Goal: Check status: Check status

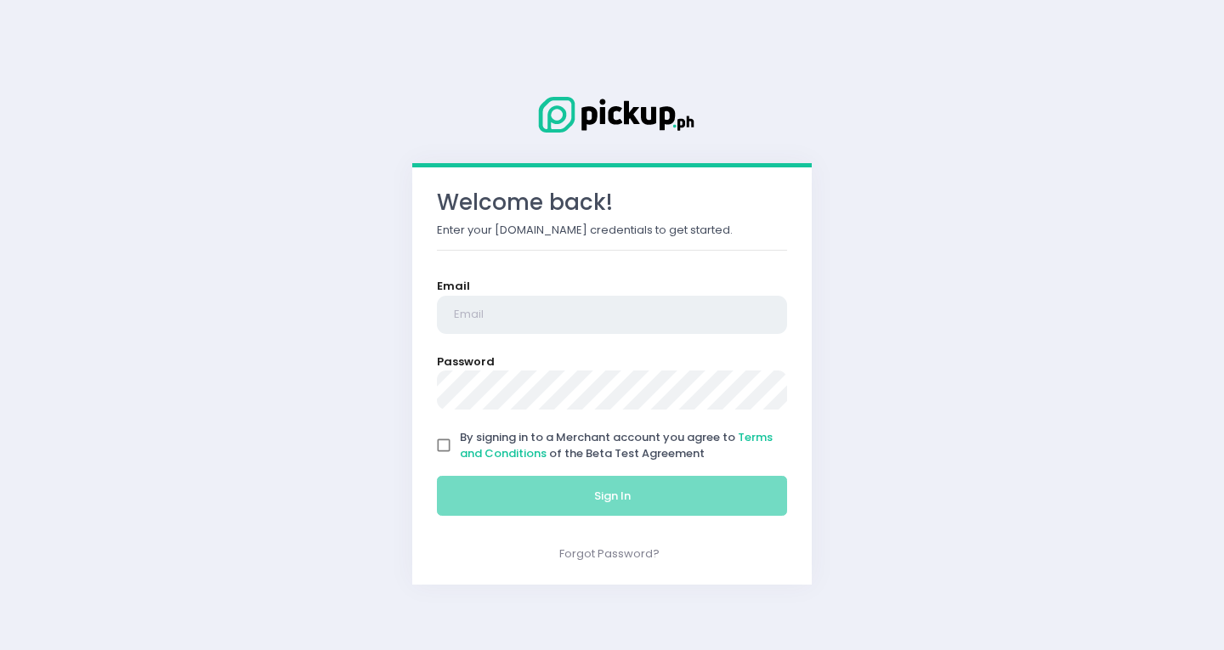
type input "[EMAIL_ADDRESS][PERSON_NAME][DOMAIN_NAME]"
click at [441, 447] on input "By signing in to a Merchant account you agree to Terms and Conditions of the Be…" at bounding box center [444, 445] width 32 height 32
checkbox input "true"
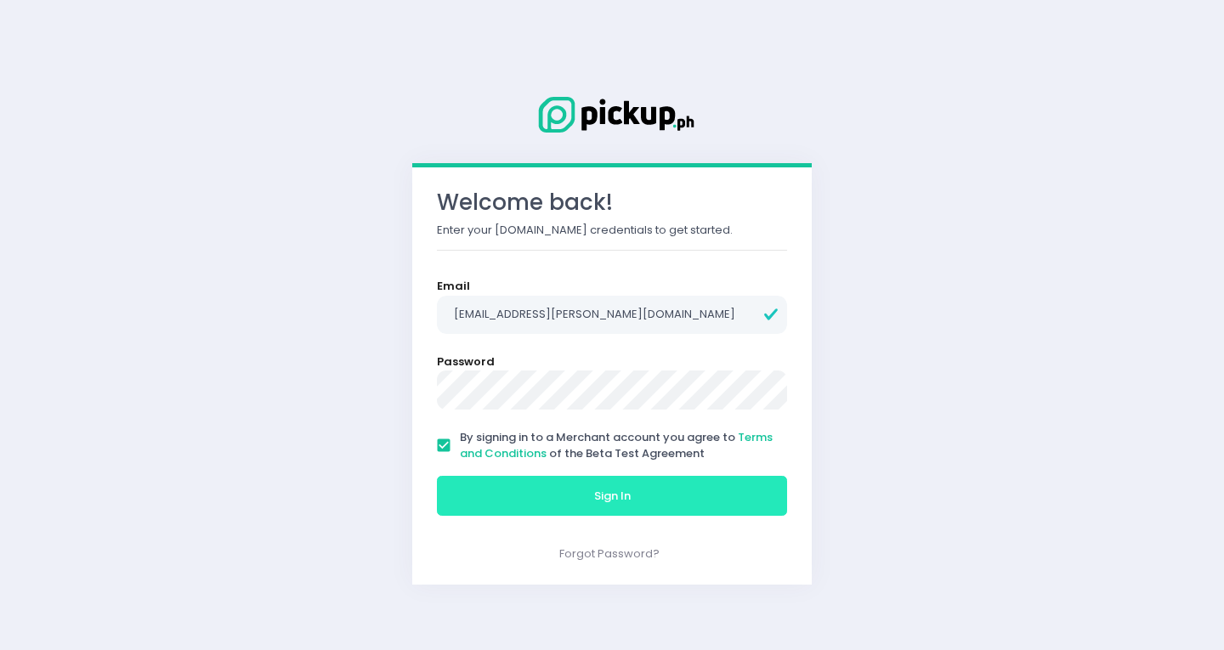
click at [507, 484] on button "Sign In" at bounding box center [612, 496] width 350 height 41
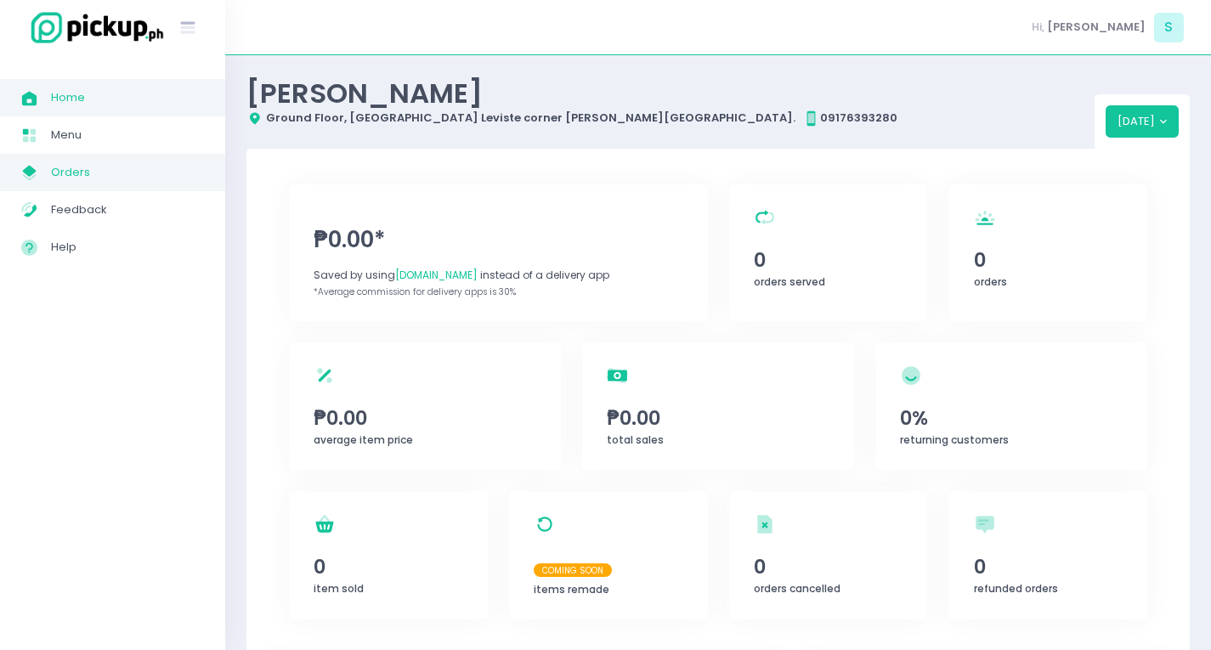
click at [104, 172] on span "Orders" at bounding box center [127, 173] width 153 height 22
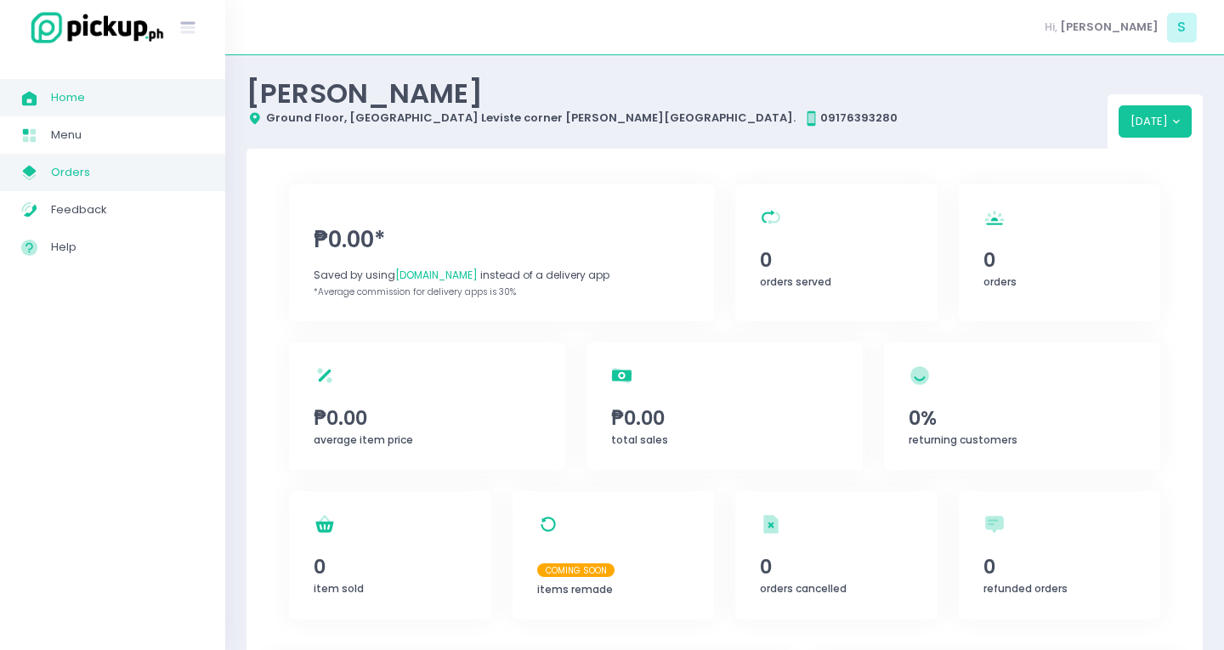
click at [104, 172] on span "Orders" at bounding box center [127, 173] width 153 height 22
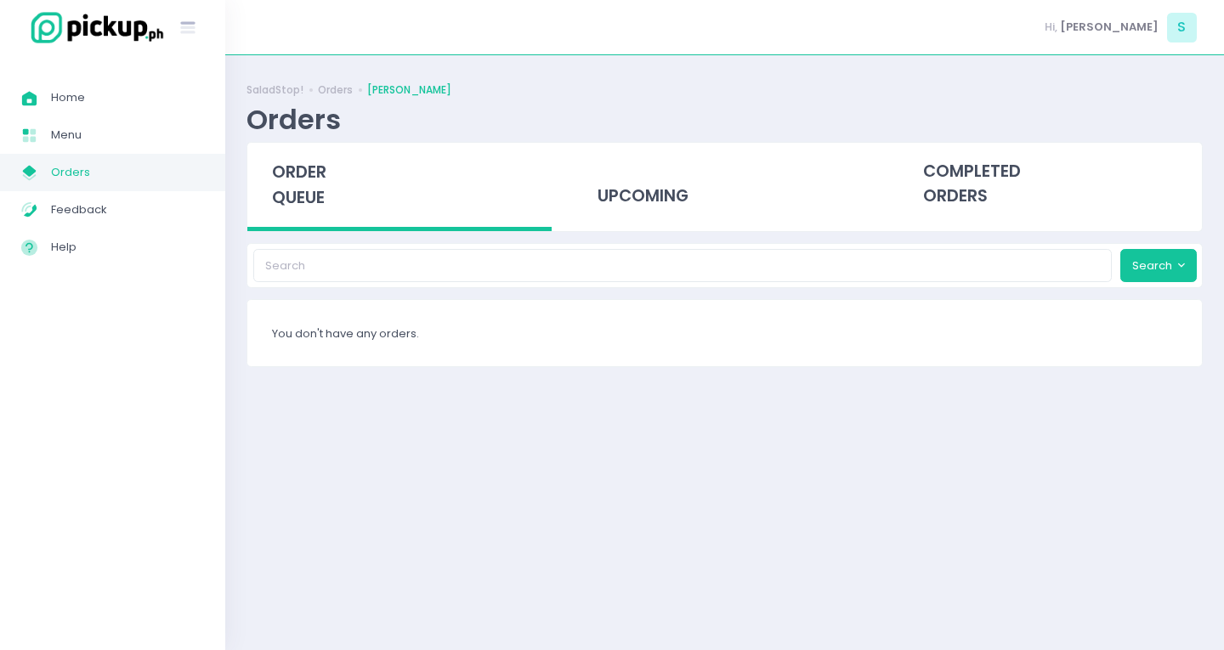
click at [277, 184] on span "order queue" at bounding box center [299, 185] width 54 height 48
click at [291, 193] on span "order queue" at bounding box center [299, 185] width 54 height 48
click at [981, 188] on div "completed orders" at bounding box center [1050, 184] width 304 height 83
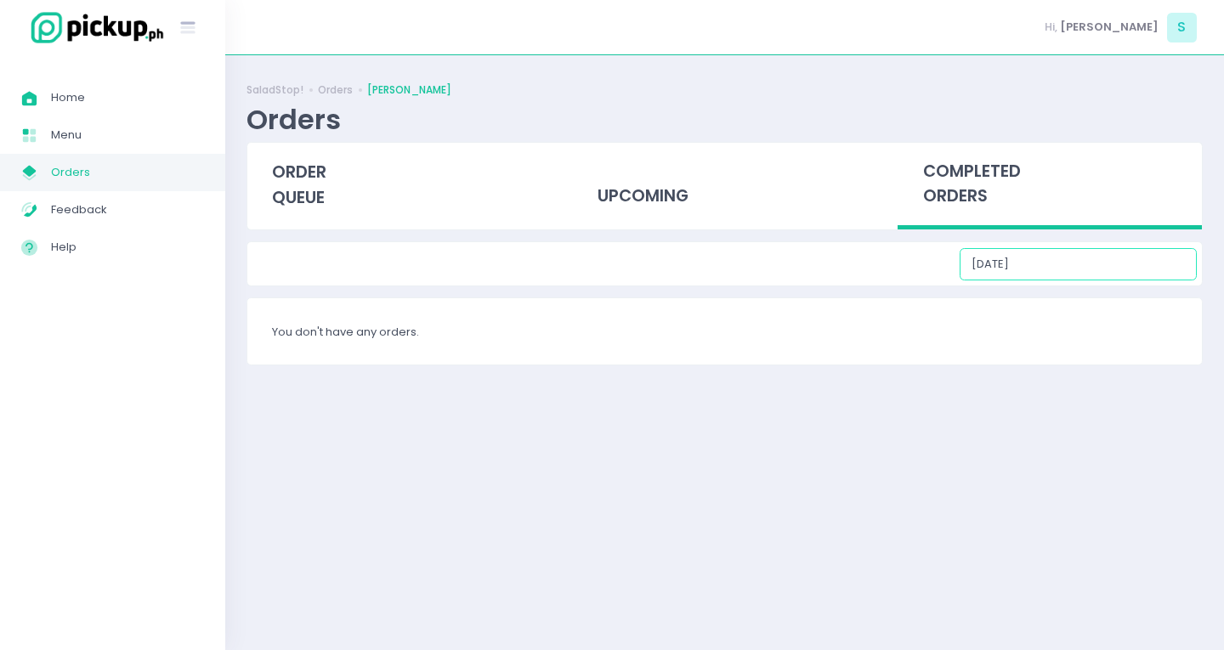
click at [1075, 259] on input "[DATE]" at bounding box center [1078, 264] width 237 height 32
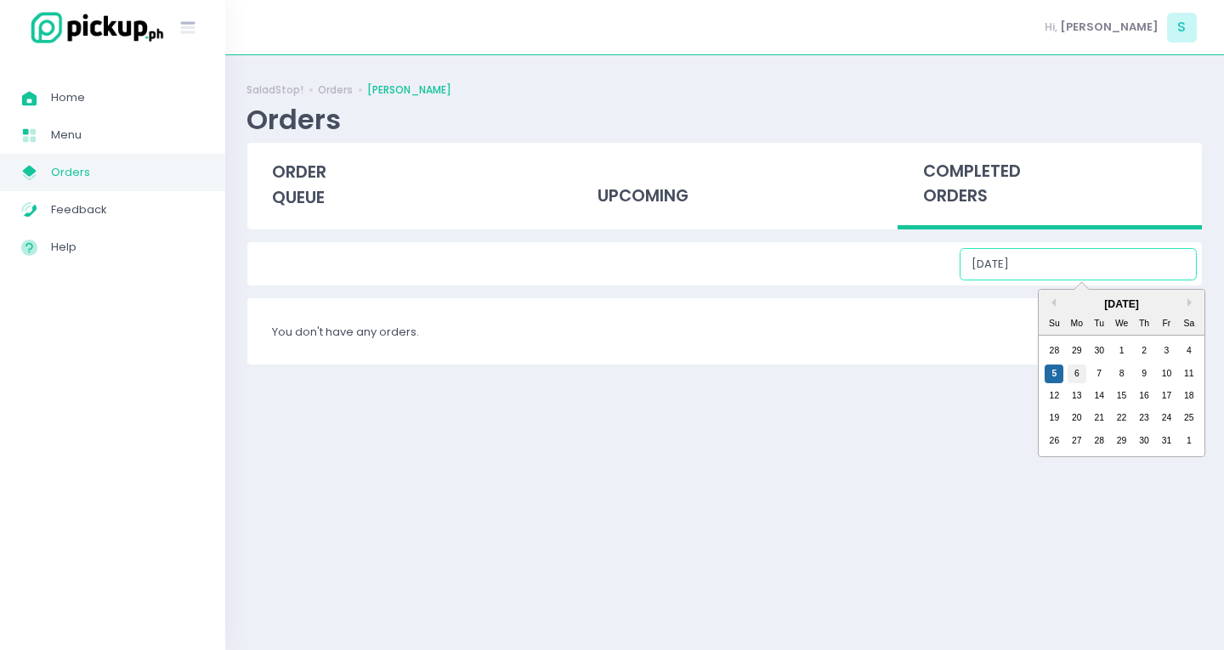
click at [1075, 383] on div "6" at bounding box center [1077, 374] width 19 height 19
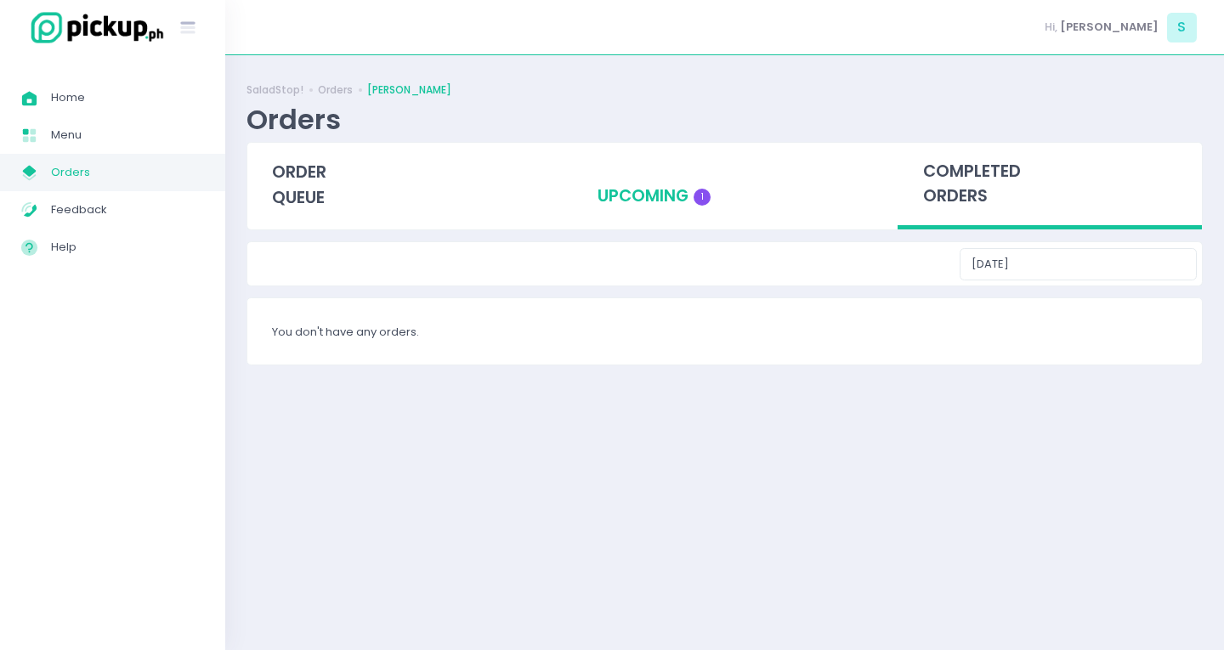
click at [639, 197] on div "upcoming 1" at bounding box center [725, 184] width 304 height 83
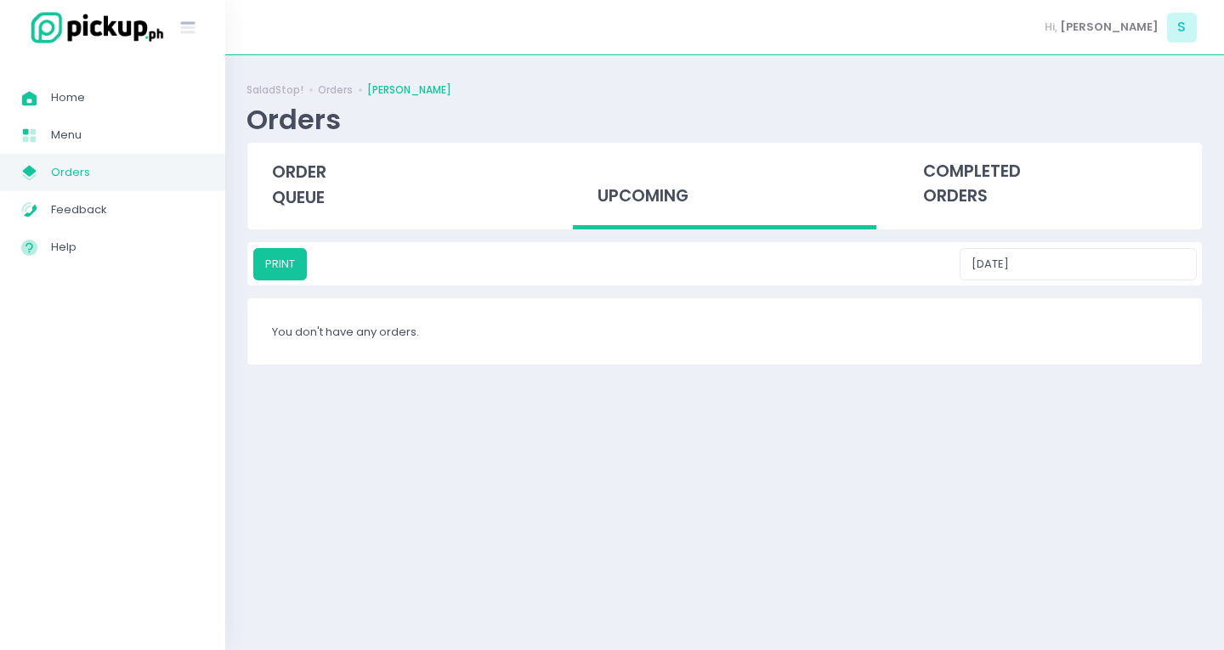
click at [604, 202] on div "upcoming" at bounding box center [725, 187] width 304 height 88
click at [1077, 264] on input "[DATE]" at bounding box center [1078, 264] width 237 height 32
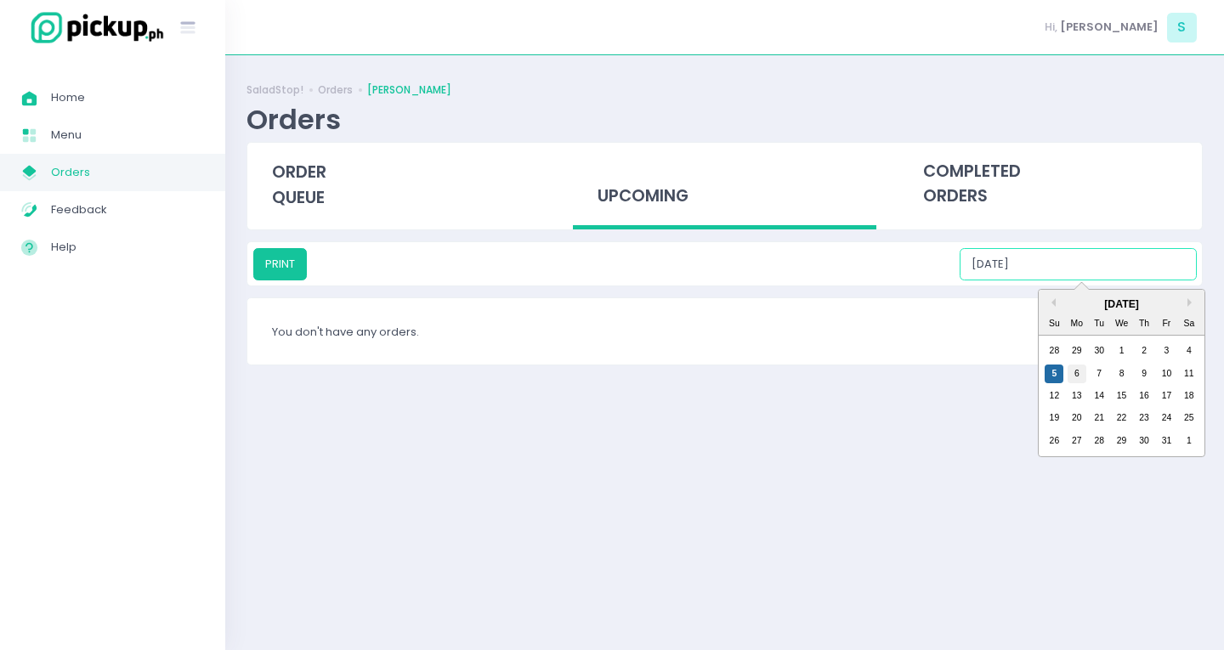
click at [1073, 377] on div "6" at bounding box center [1077, 374] width 19 height 19
type input "[DATE]"
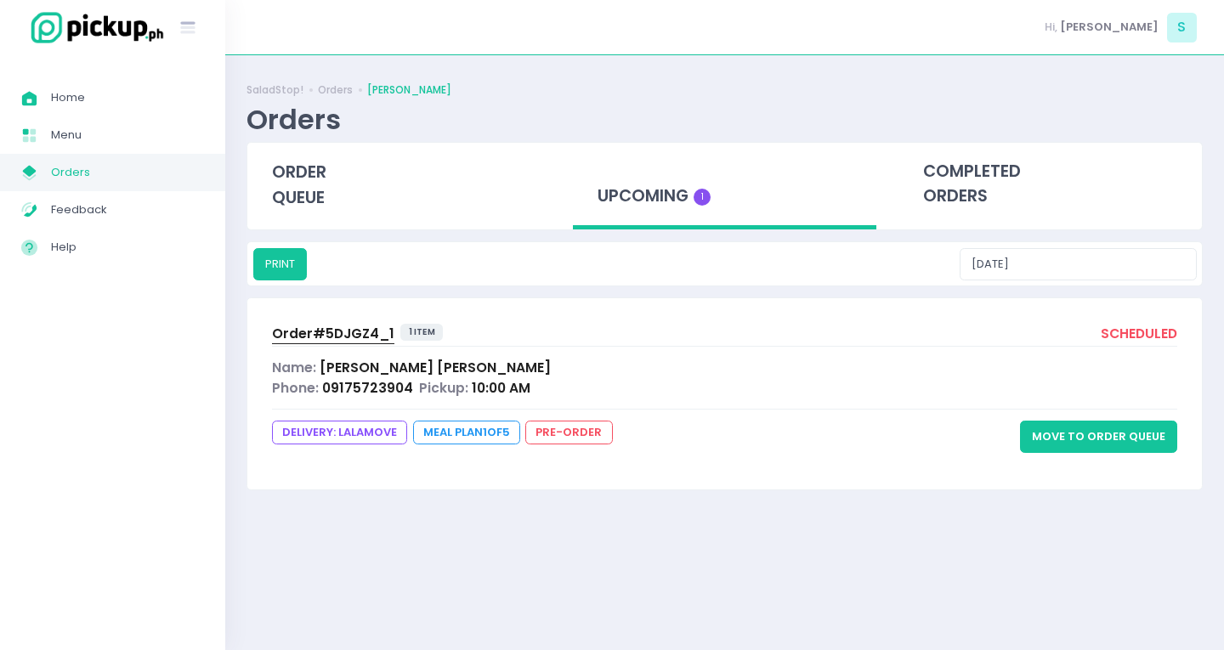
click at [341, 331] on span "Order# 5DJGZ4_1" at bounding box center [333, 334] width 122 height 18
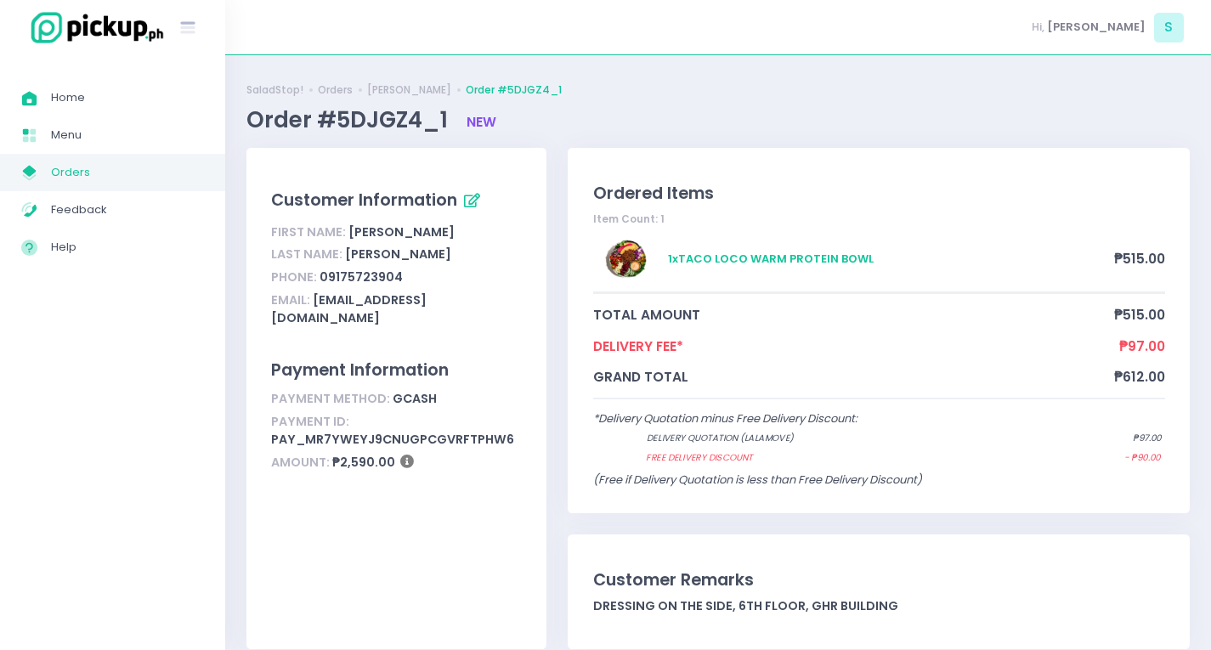
scroll to position [85, 0]
